Goal: Information Seeking & Learning: Learn about a topic

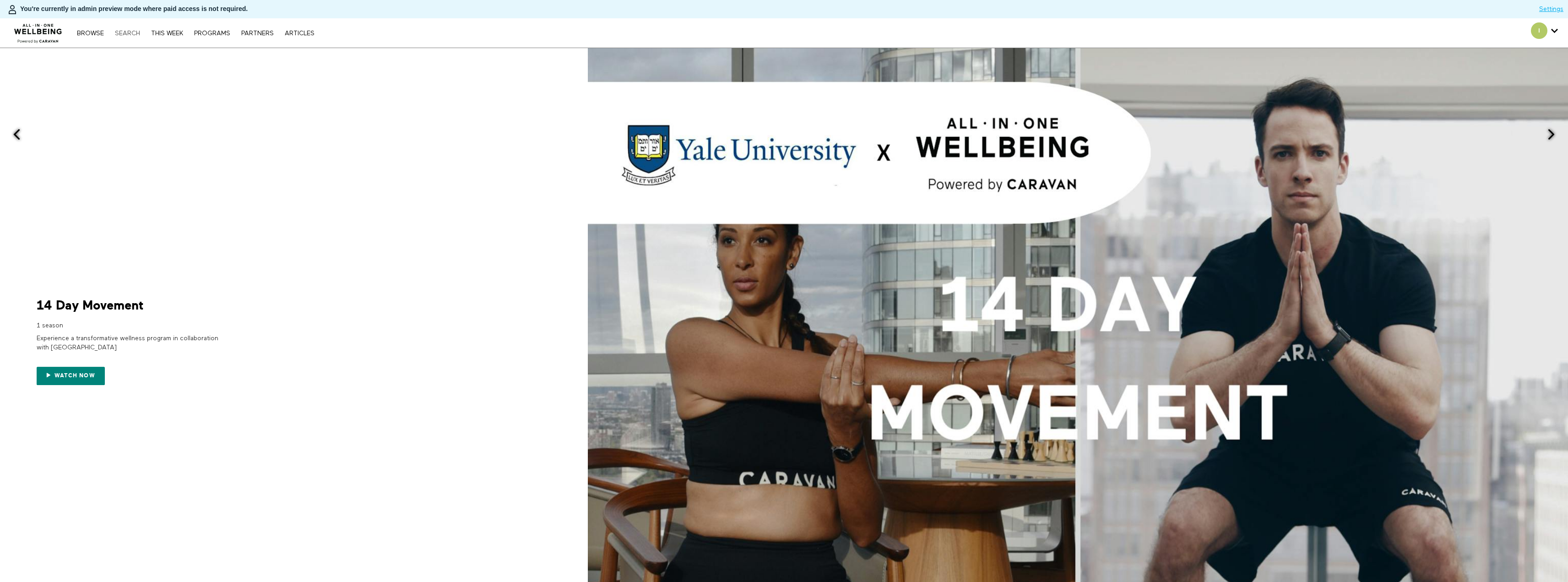
click at [125, 32] on link "Search" at bounding box center [127, 33] width 34 height 7
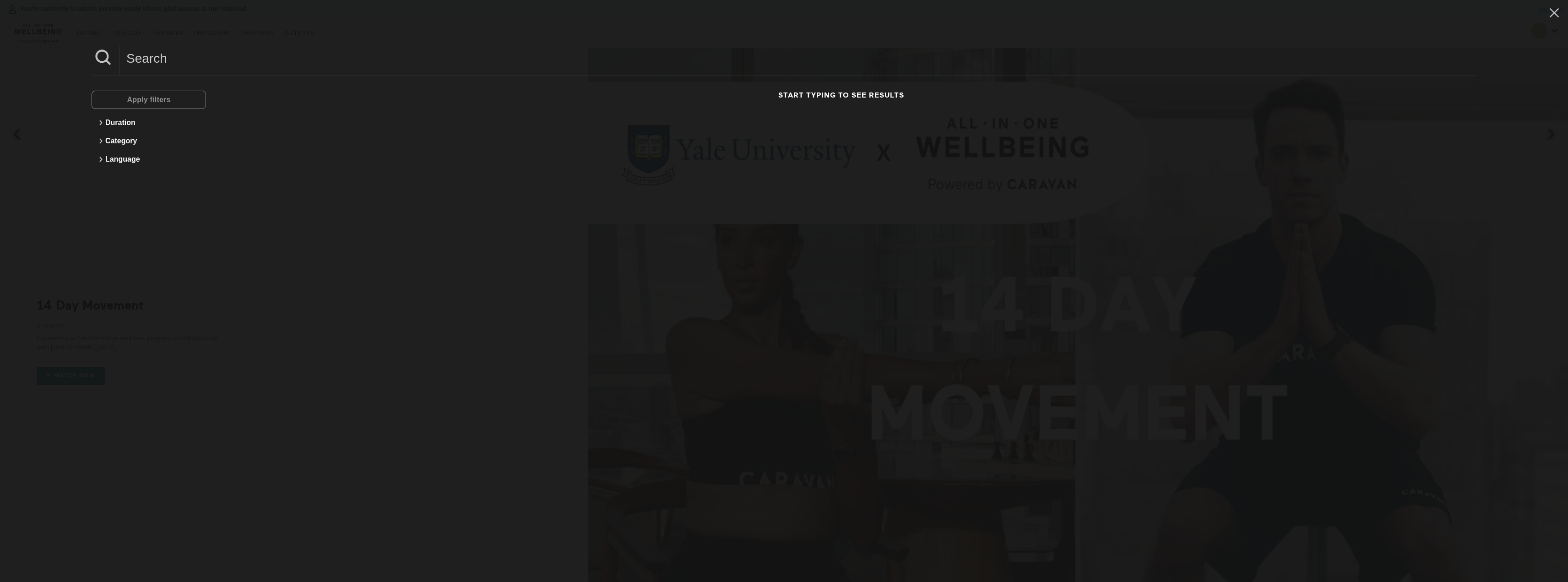
click at [188, 55] on input at bounding box center [797, 58] width 1357 height 25
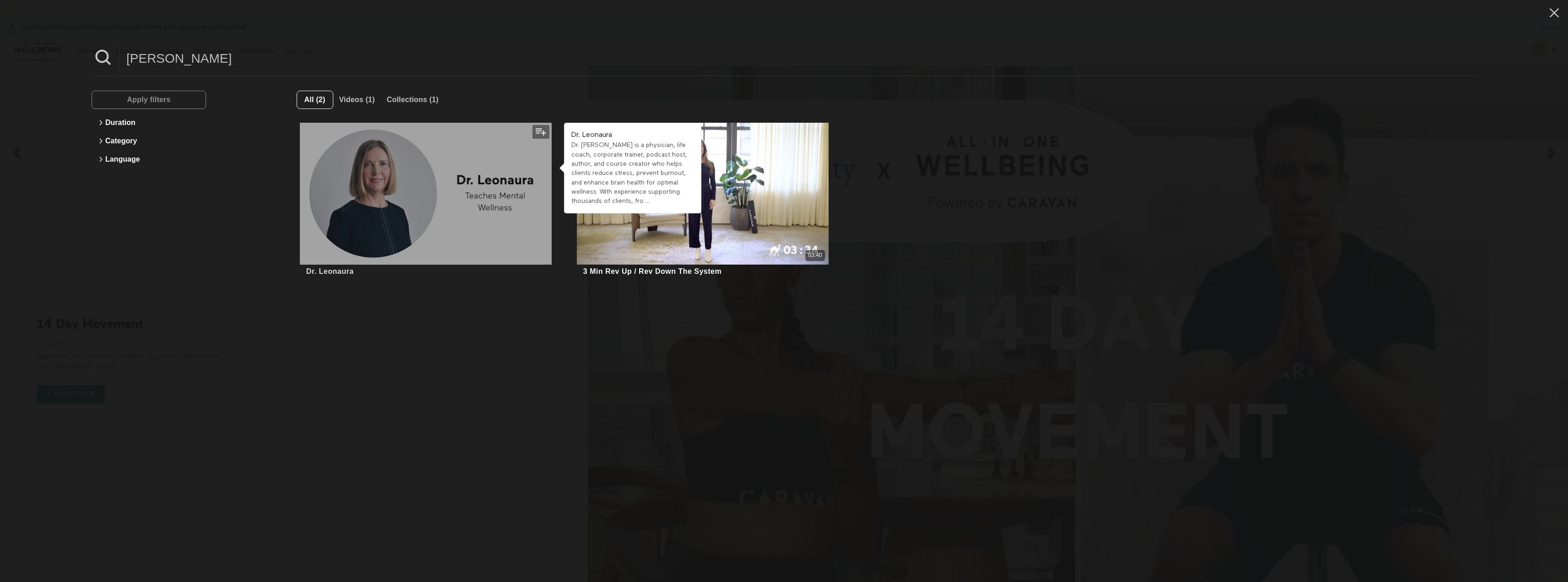
type input "dr. leon"
click at [415, 226] on div at bounding box center [426, 194] width 252 height 141
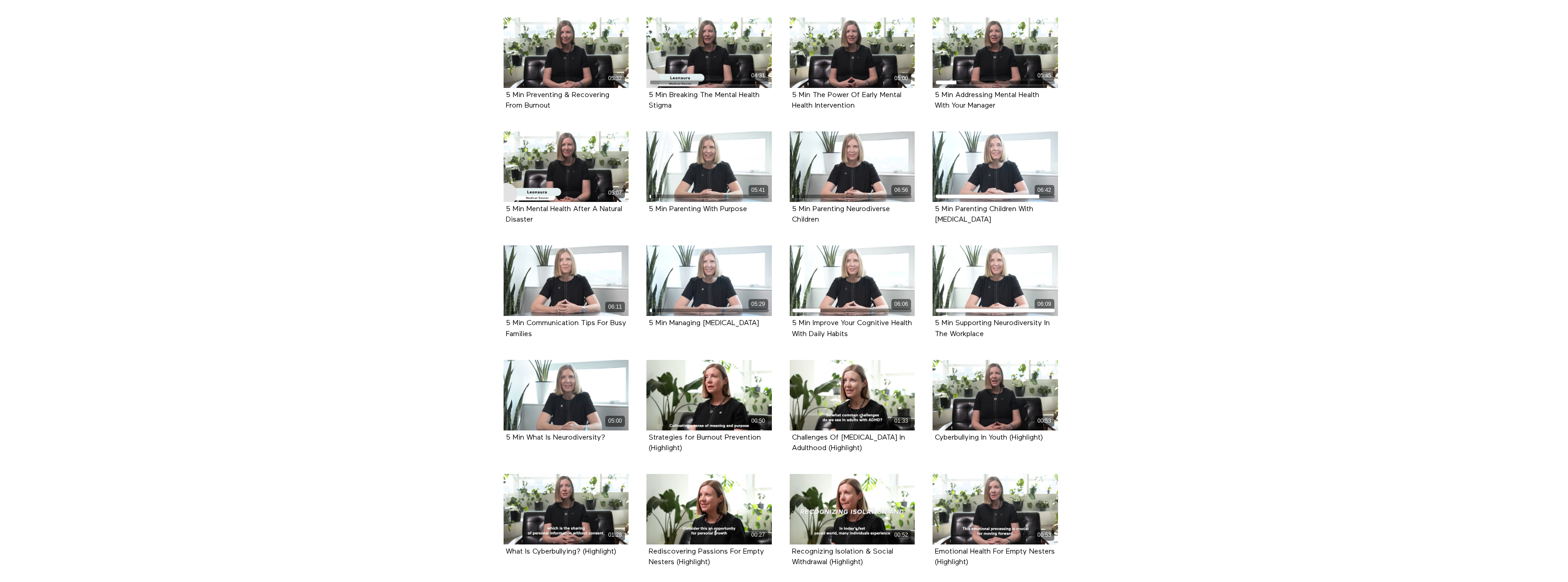
scroll to position [366, 0]
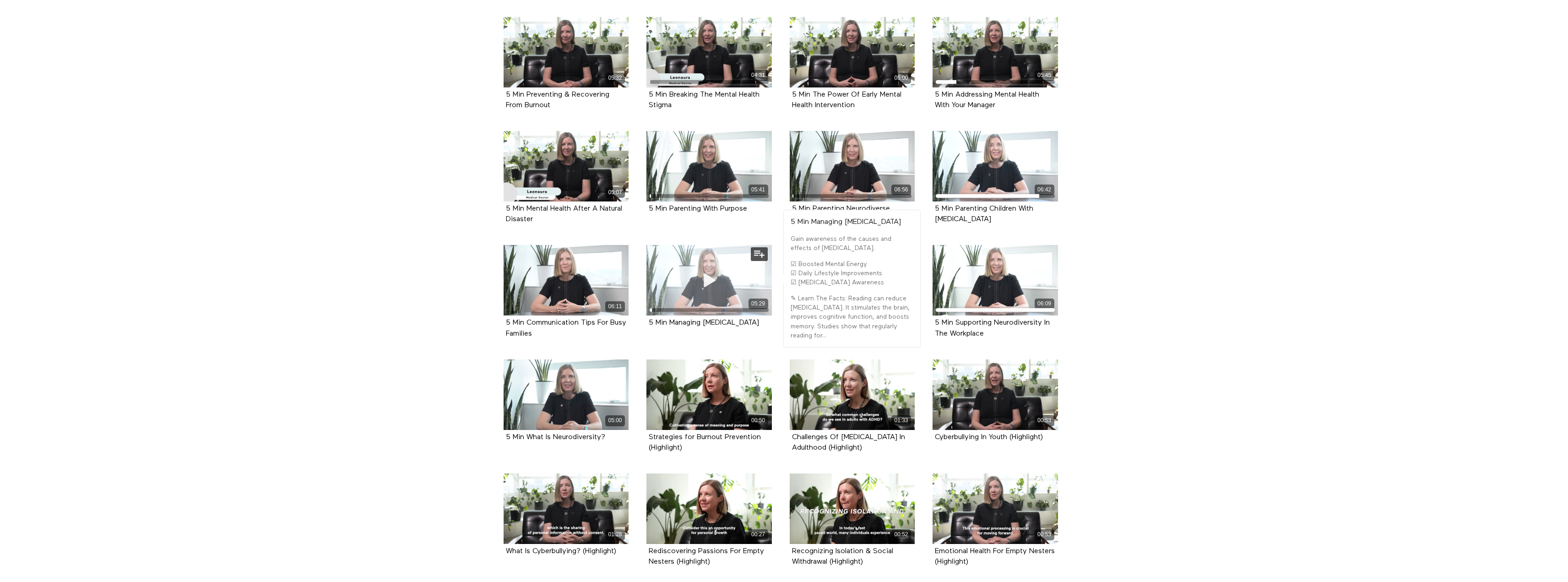
click at [709, 273] on icon at bounding box center [709, 281] width 27 height 16
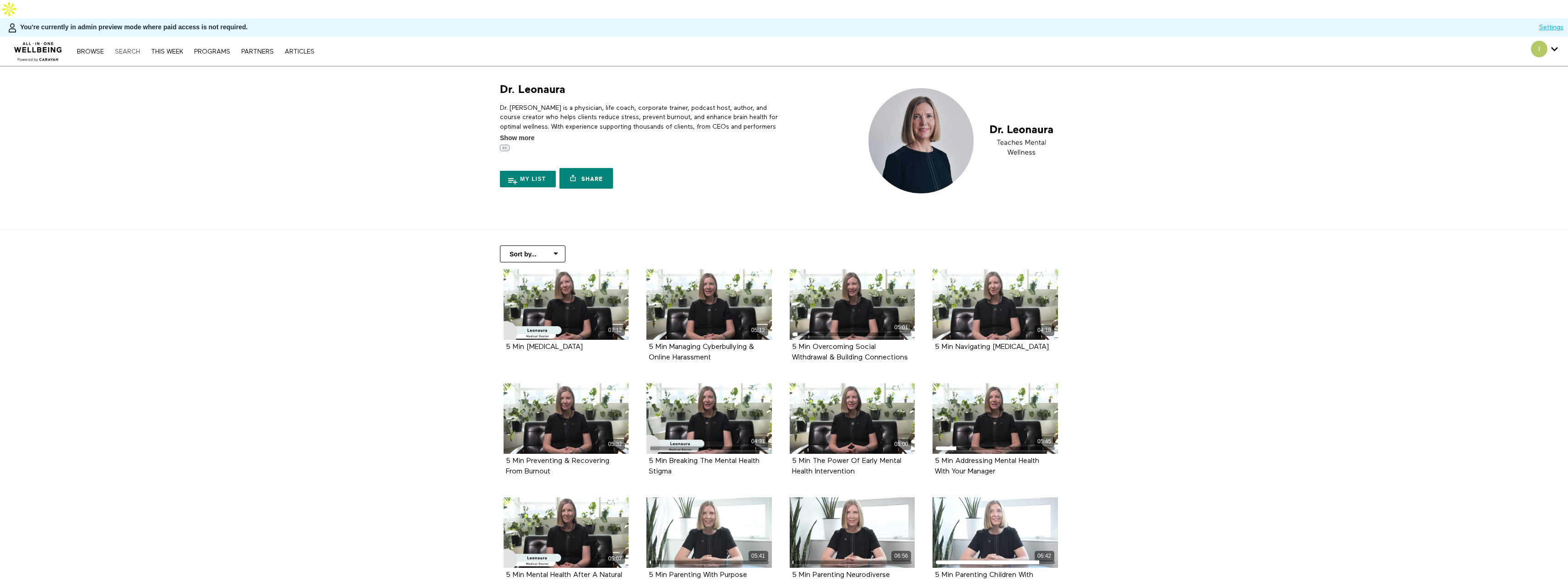
click at [122, 49] on link "Search" at bounding box center [127, 52] width 34 height 7
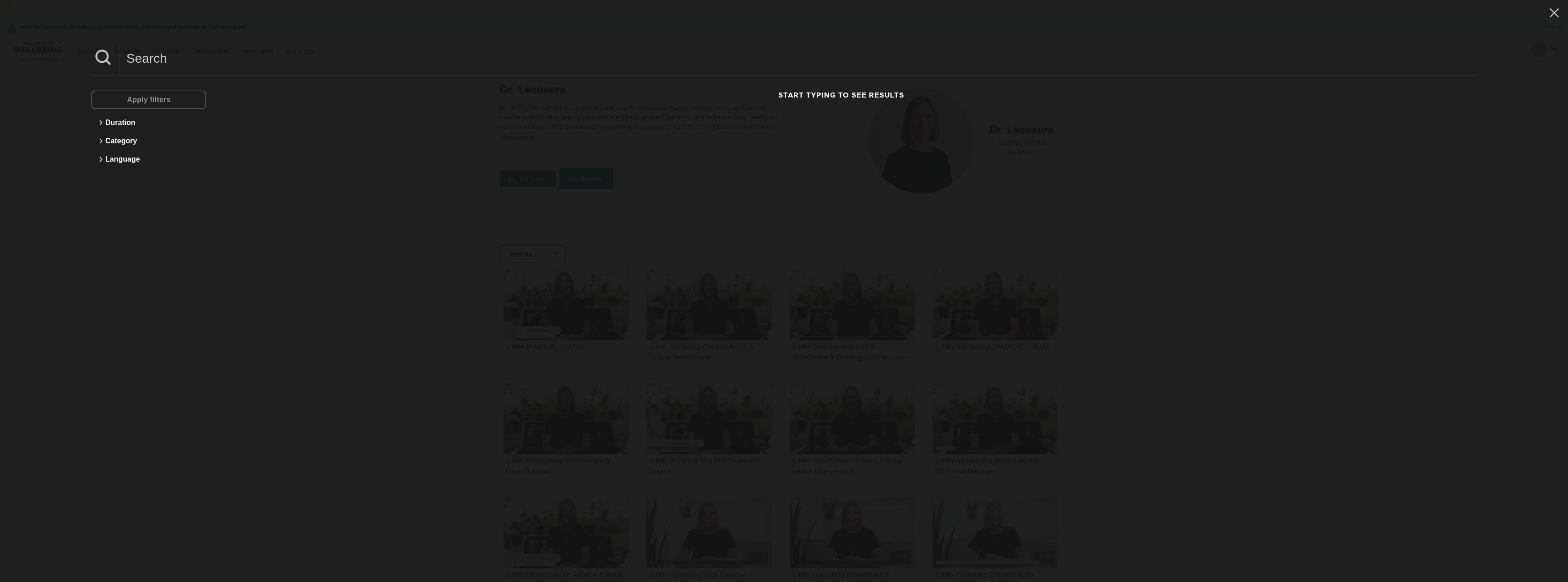
click at [279, 63] on input at bounding box center [797, 58] width 1357 height 25
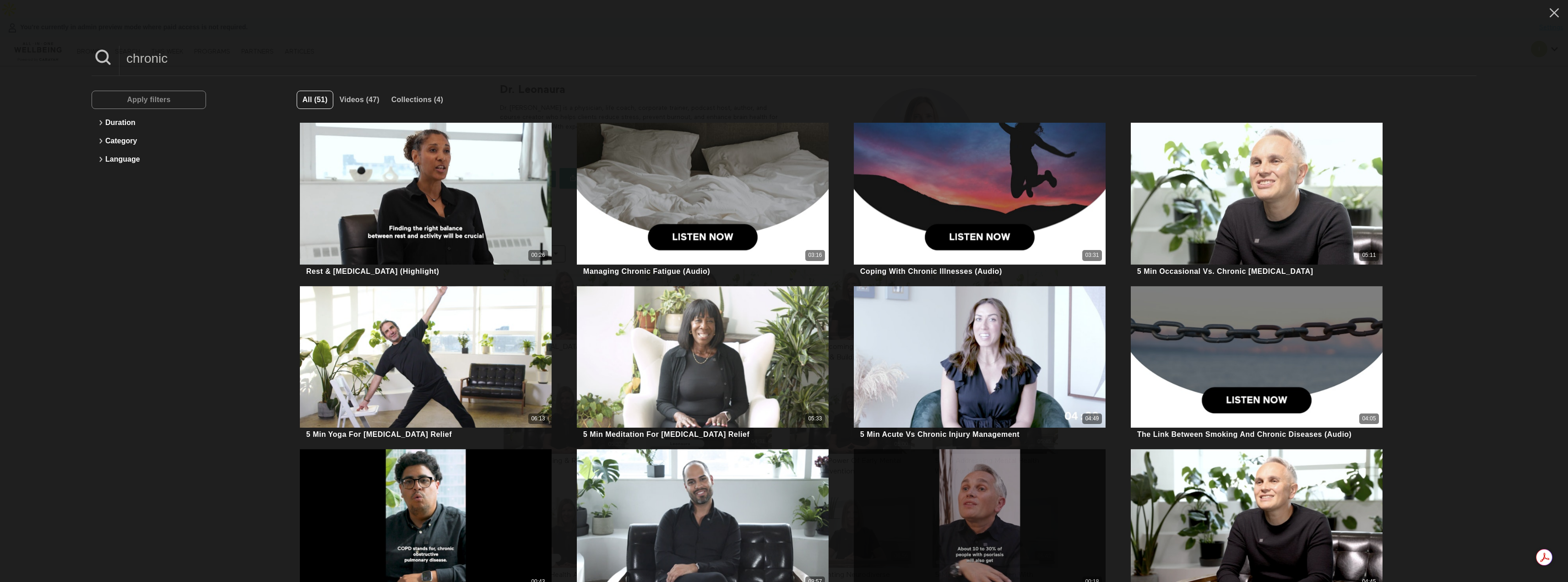
type input "chronic"
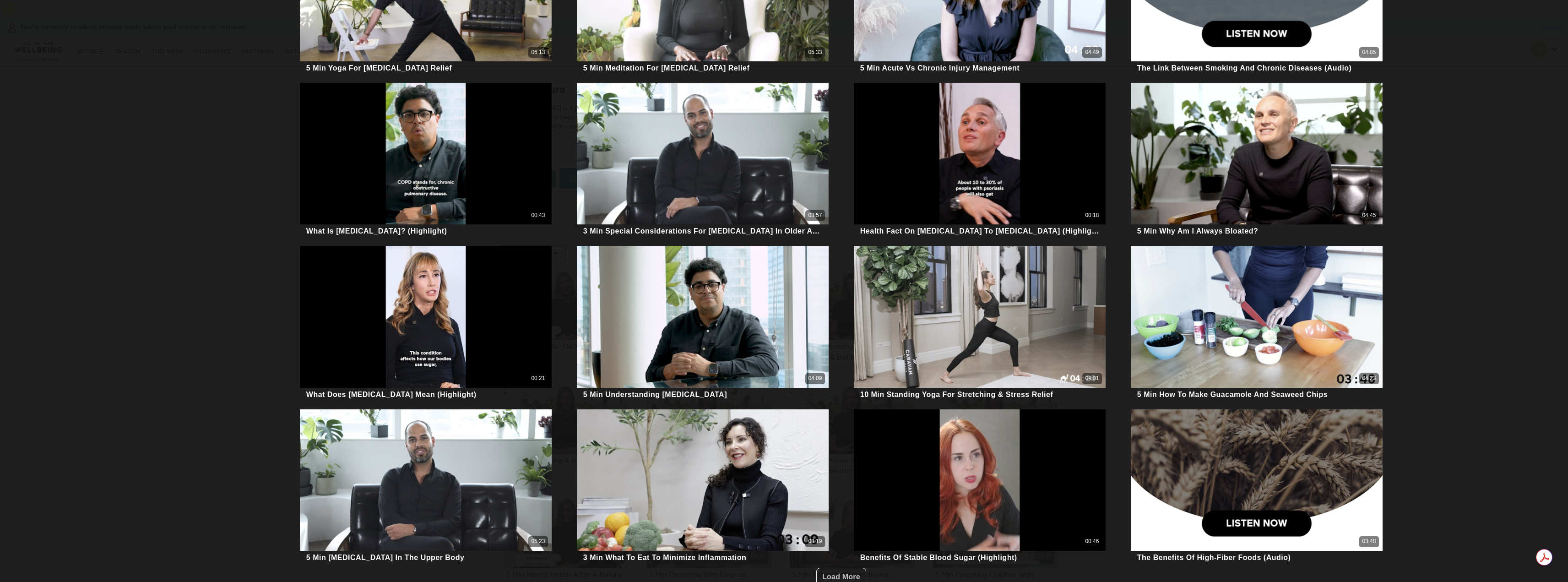
scroll to position [382, 0]
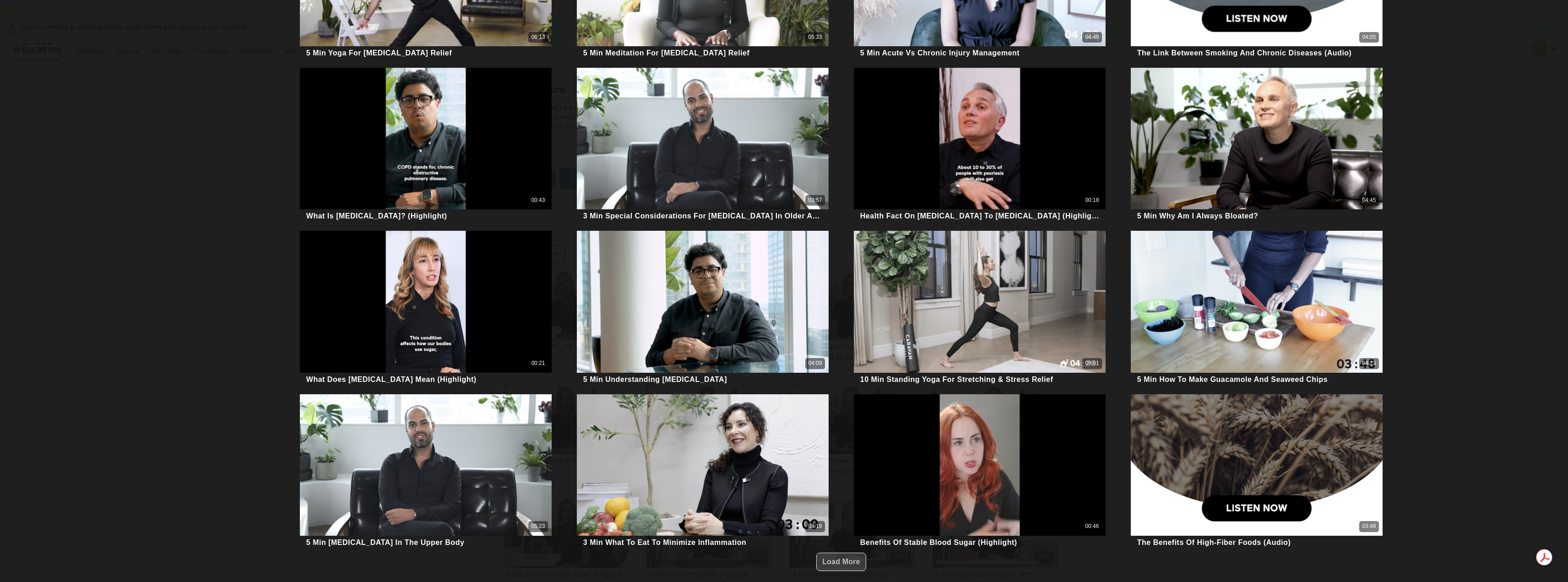
click at [830, 564] on span "Load More" at bounding box center [841, 562] width 38 height 18
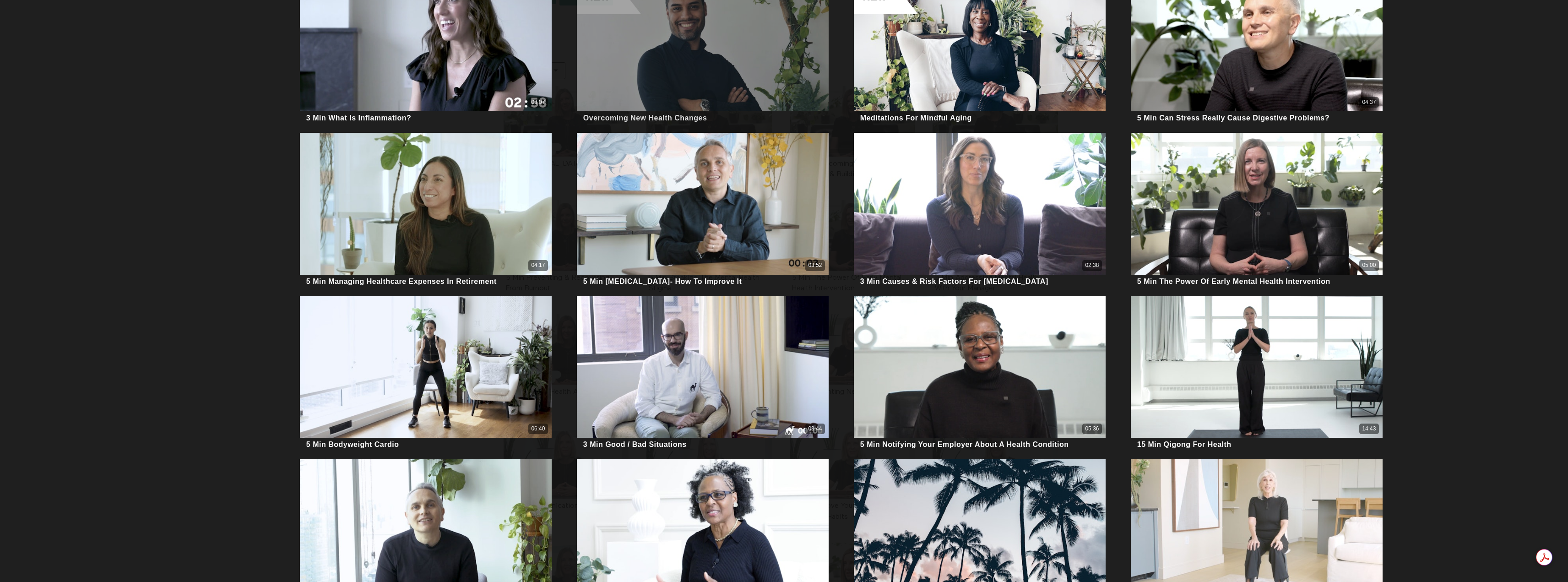
scroll to position [1194, 0]
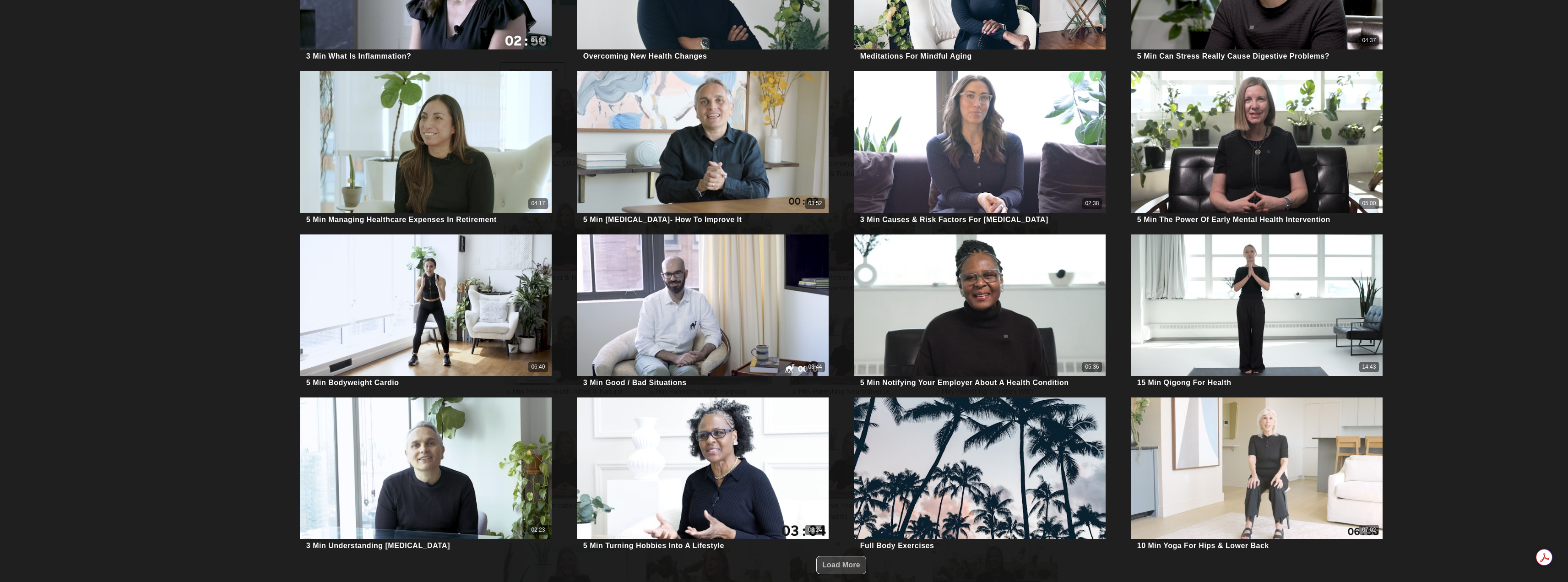
click at [841, 562] on span "Load More" at bounding box center [841, 565] width 38 height 18
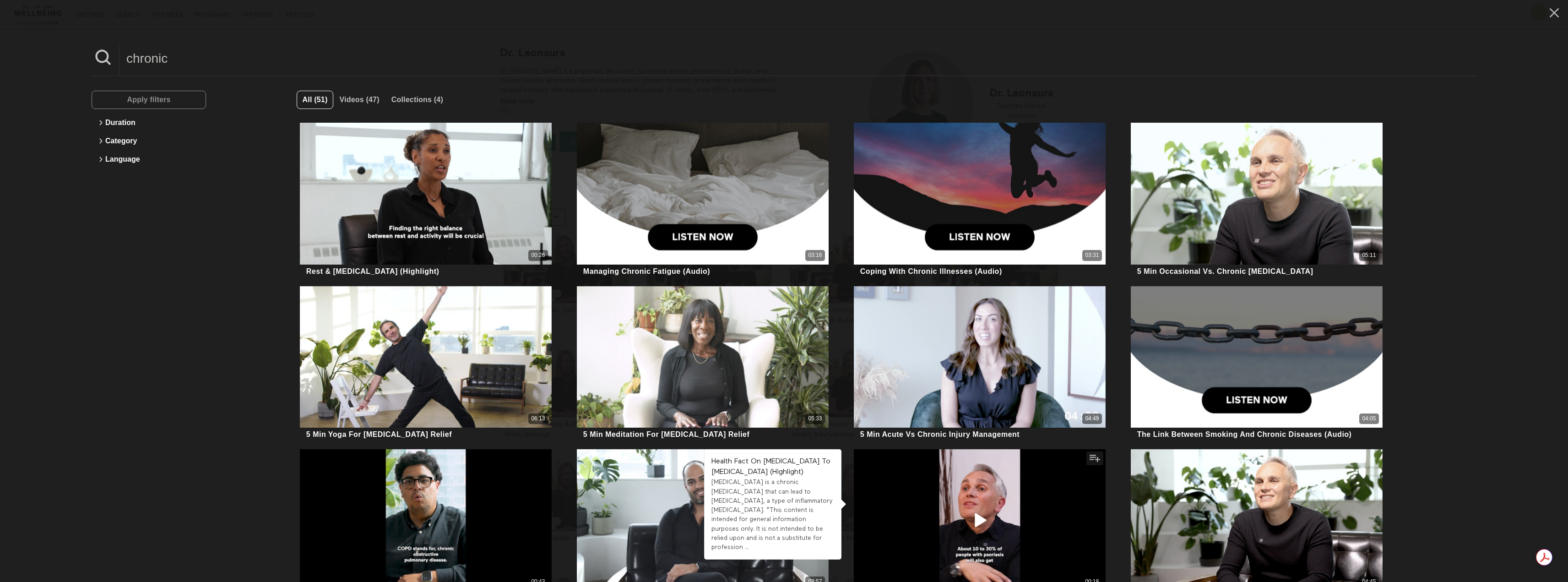
scroll to position [0, 0]
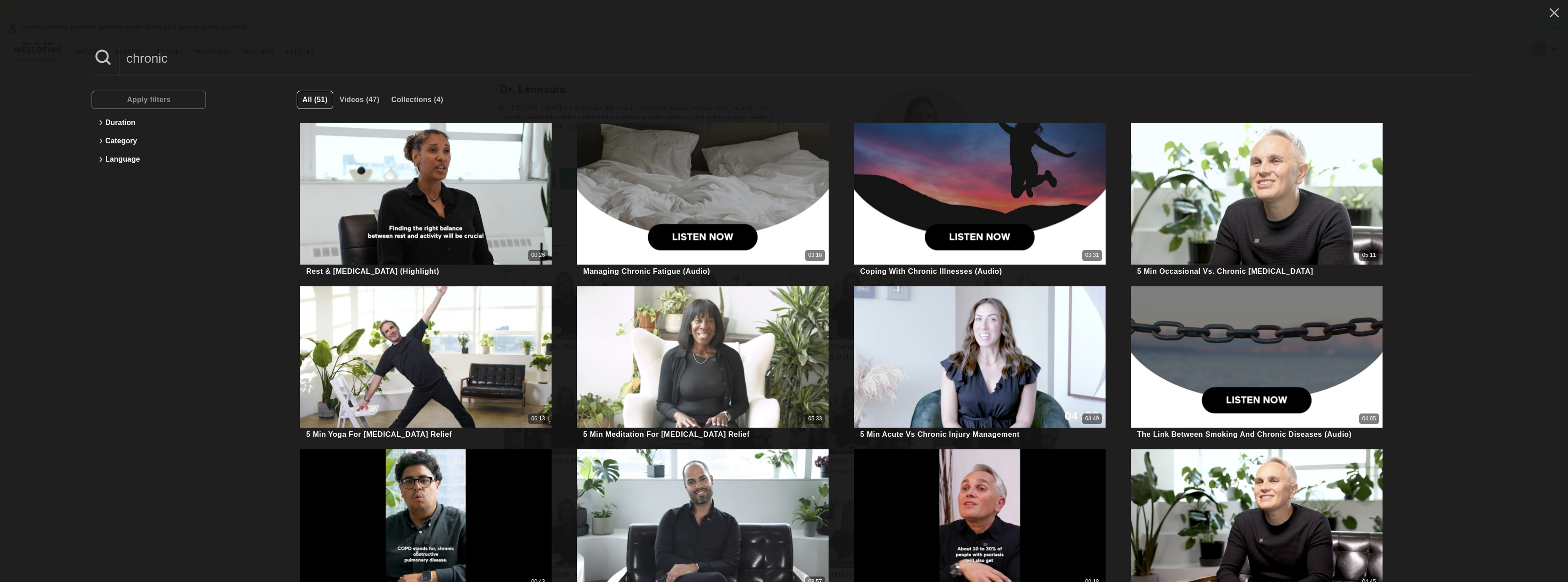
click at [198, 65] on input "chronic" at bounding box center [797, 58] width 1357 height 25
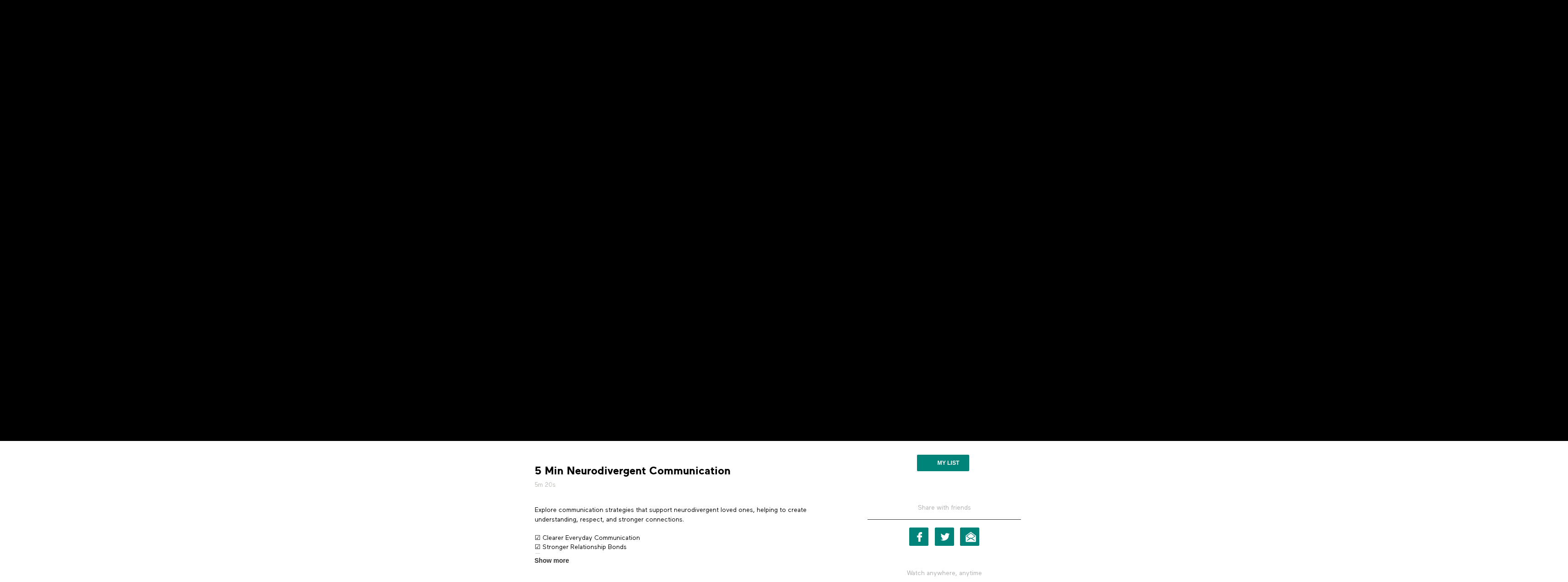
scroll to position [91, 0]
click at [557, 555] on span "Show more" at bounding box center [551, 560] width 34 height 10
click at [0, 0] on input "Show more Show less" at bounding box center [0, 0] width 0 height 0
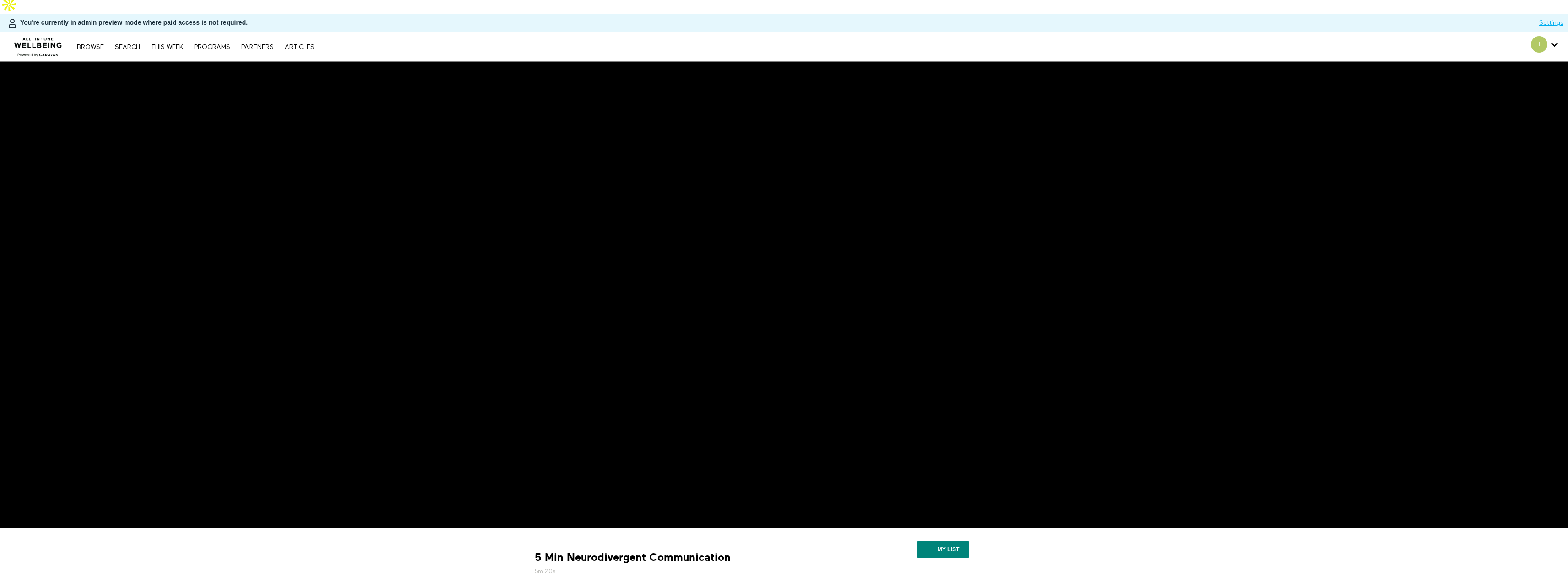
scroll to position [0, 0]
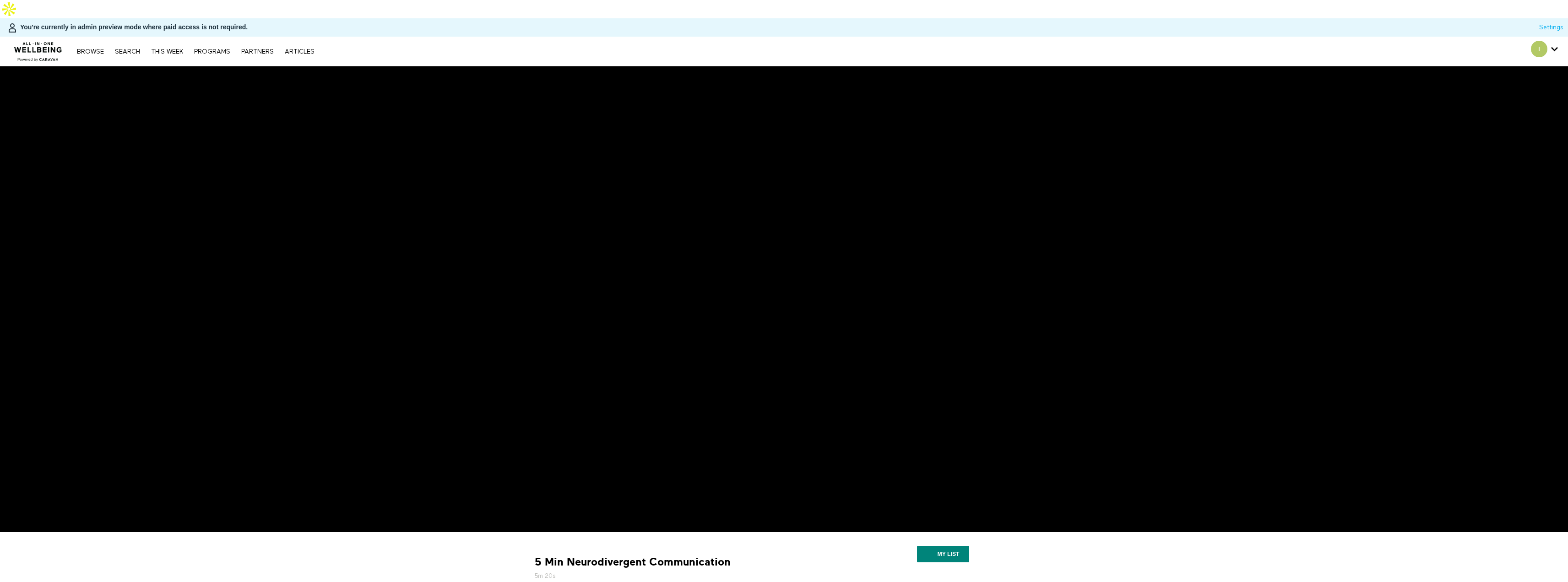
click at [773, 555] on div "5 Min Neurodivergent Communication 5m 20s" at bounding box center [687, 568] width 313 height 26
click at [782, 555] on div "5 Min Neurodivergent Communication 5m 20s" at bounding box center [687, 568] width 313 height 26
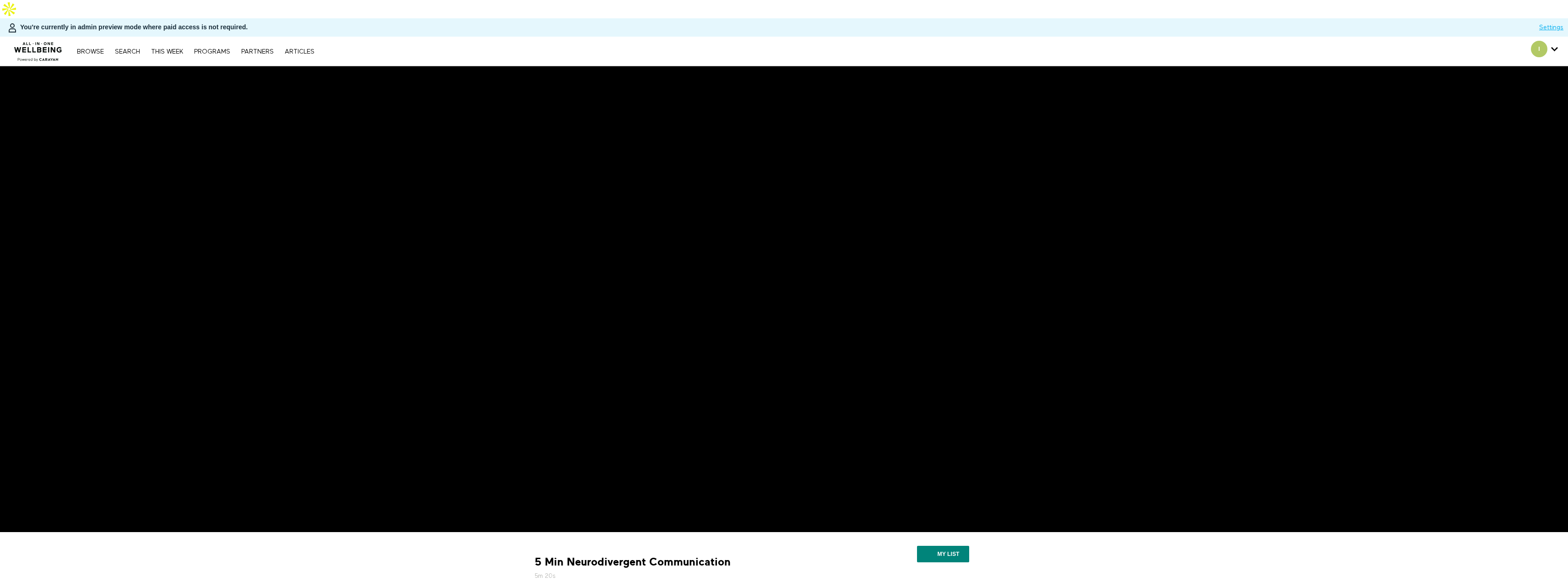
click at [782, 555] on div "5 Min Neurodivergent Communication 5m 20s" at bounding box center [687, 568] width 313 height 26
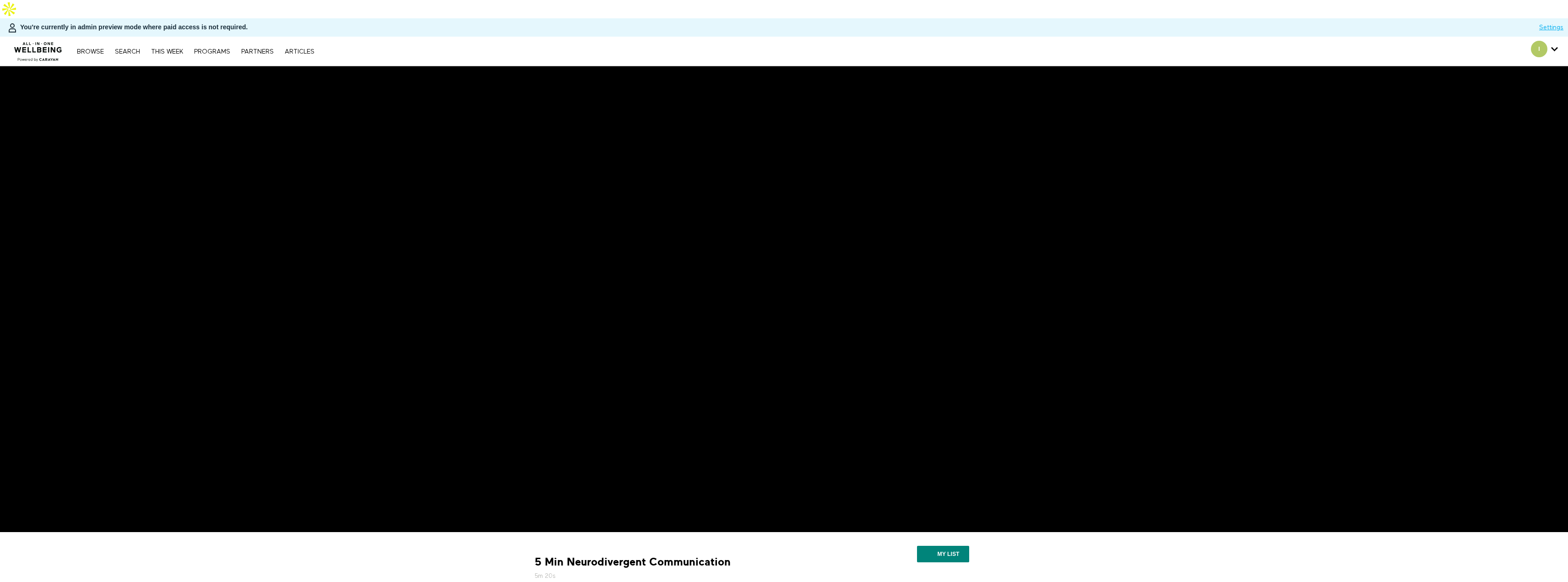
click at [688, 555] on strong "5 Min Neurodivergent Communication" at bounding box center [632, 562] width 196 height 14
click at [857, 539] on div "My list" at bounding box center [944, 555] width 186 height 32
click at [54, 36] on img at bounding box center [38, 49] width 55 height 27
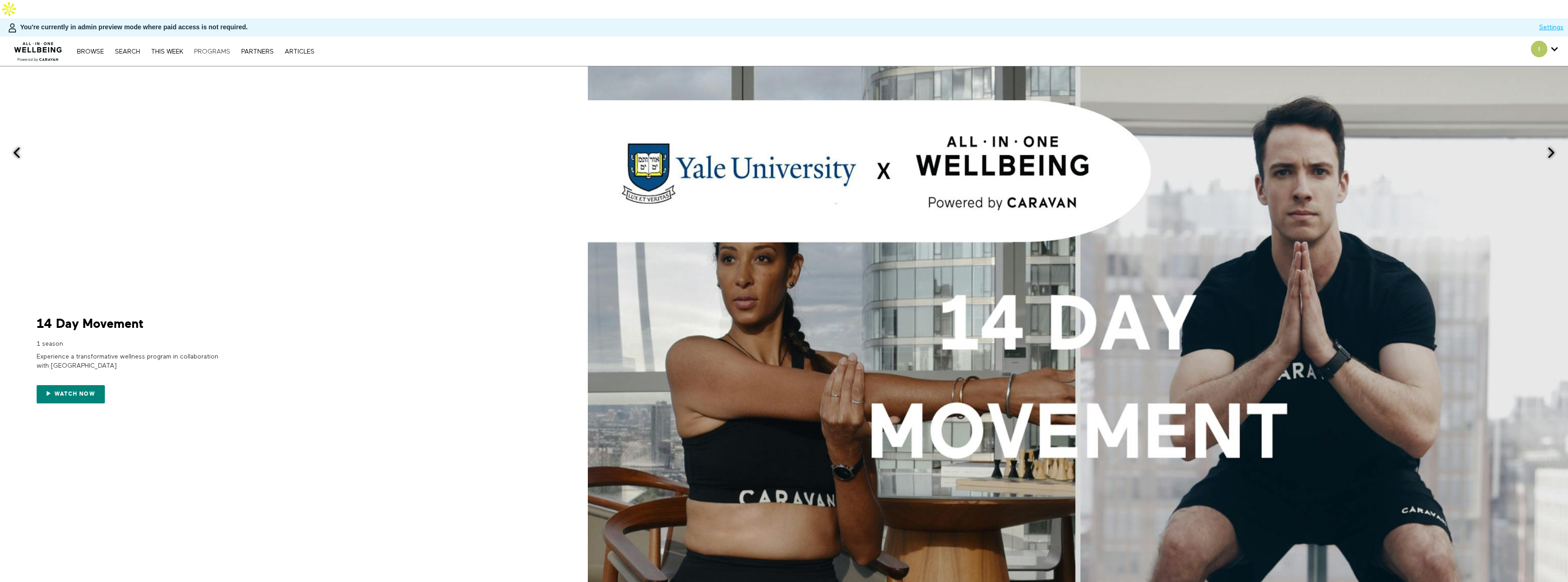
click at [206, 49] on link "PROGRAMS" at bounding box center [212, 52] width 45 height 7
click at [89, 49] on link "Browse" at bounding box center [90, 52] width 36 height 7
click at [159, 49] on link "THIS WEEK" at bounding box center [167, 52] width 41 height 7
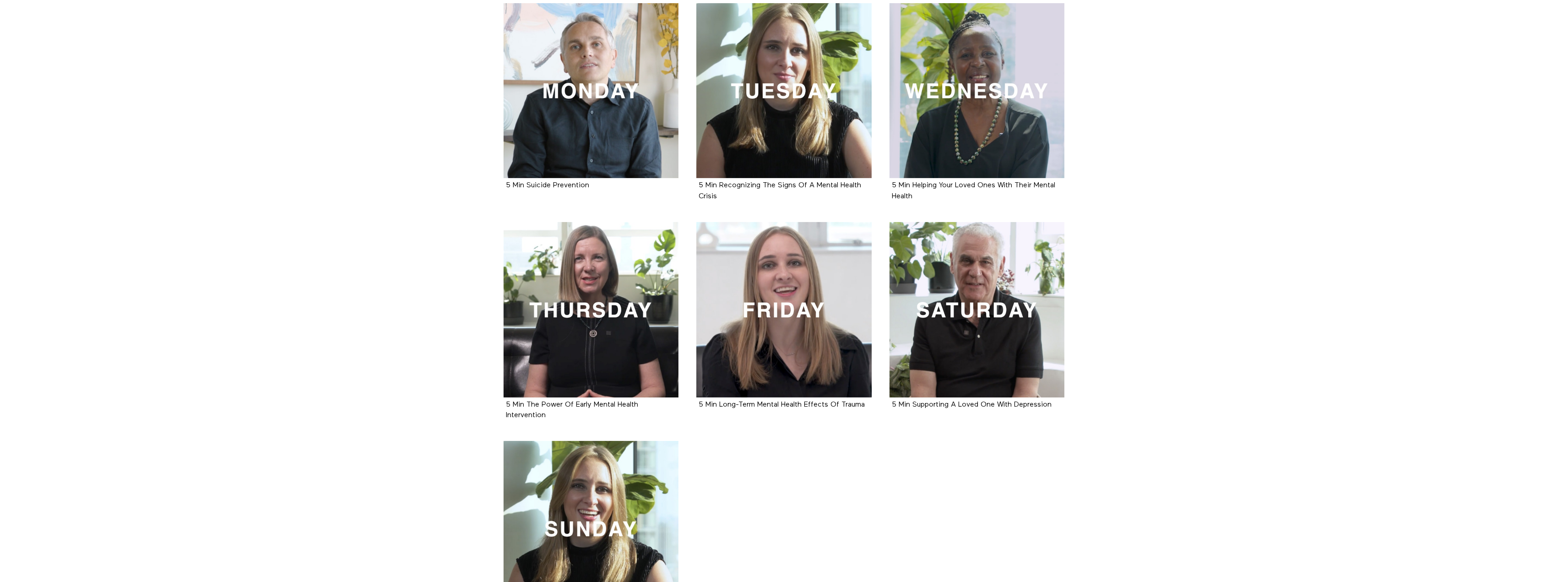
scroll to position [320, 0]
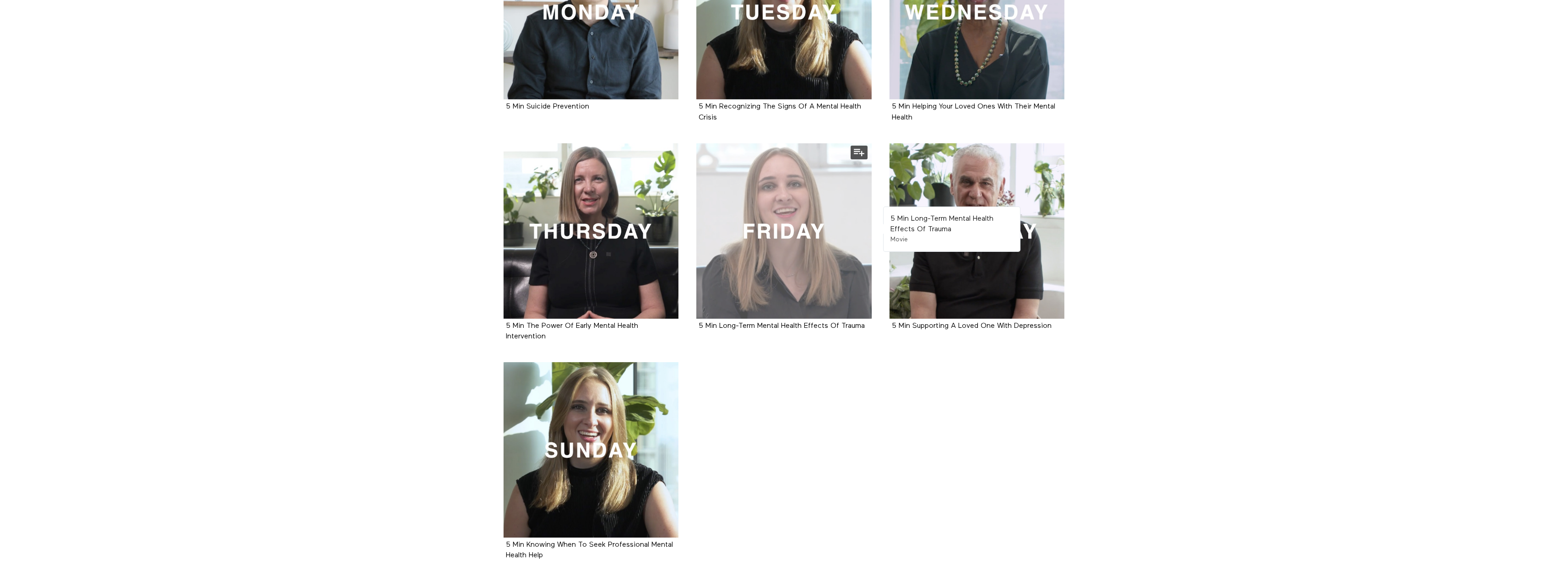
click at [802, 256] on div at bounding box center [784, 231] width 175 height 175
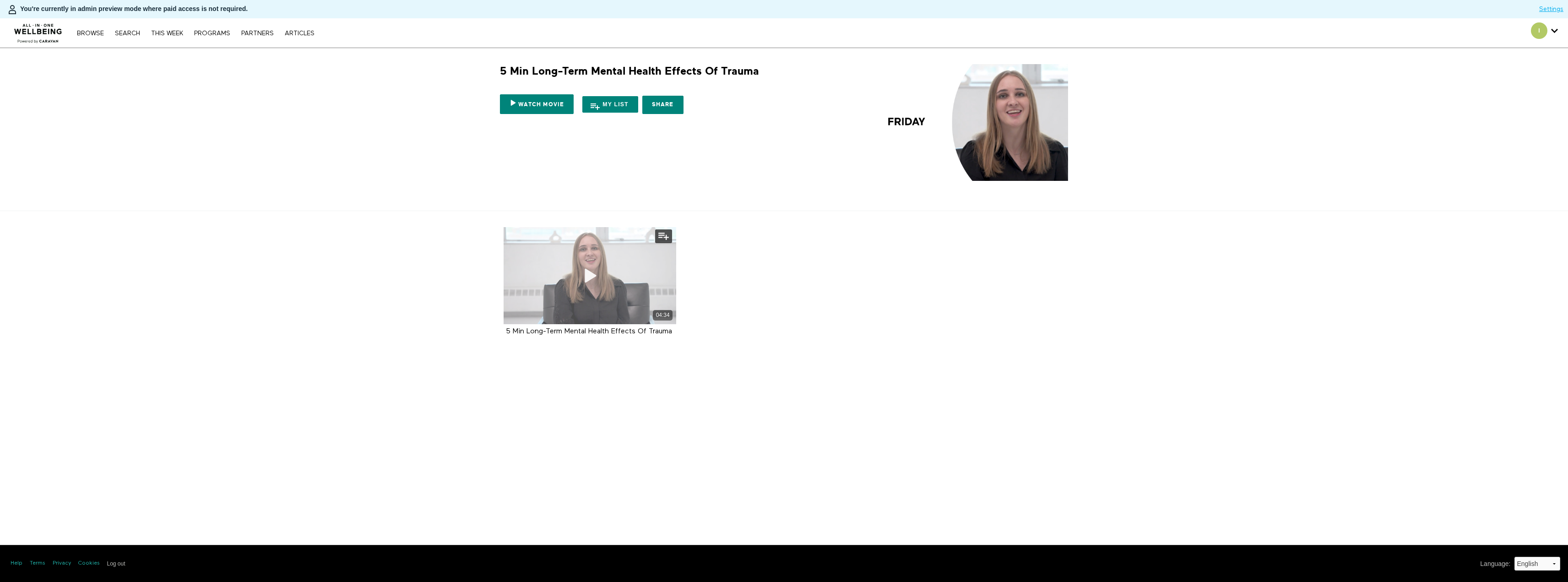
click at [561, 277] on div "04:34" at bounding box center [590, 275] width 173 height 97
